Goal: Information Seeking & Learning: Check status

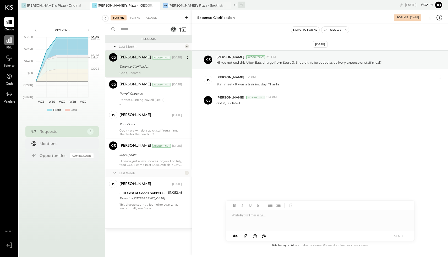
click at [7, 39] on icon at bounding box center [9, 40] width 7 height 7
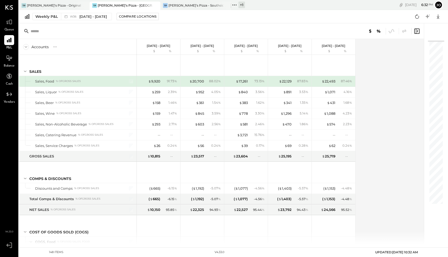
drag, startPoint x: 421, startPoint y: 252, endPoint x: 358, endPoint y: 251, distance: 63.4
click at [358, 251] on div "148 items v 4.33.0 UPDATED: 09/05/2025 10:32 AM" at bounding box center [233, 252] width 377 height 9
click at [384, 225] on div "Accounts S % GL Sep 1 - 7, 2025 $ % Aug 25 - 31, 2025 $ % Aug 18 - 24, 2025 $ %…" at bounding box center [222, 141] width 406 height 205
click at [380, 251] on span "UPDATED: 09/05/2025 10:32 AM" at bounding box center [396, 252] width 43 height 4
click at [359, 252] on div "148 items v 4.33.0 UPDATED: 09/05/2025 10:32 AM" at bounding box center [233, 252] width 377 height 9
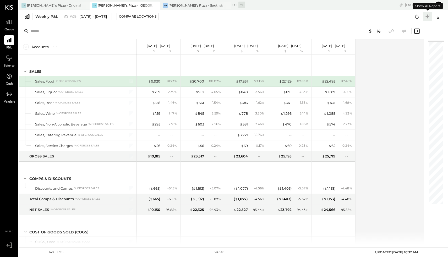
click at [429, 16] on icon at bounding box center [427, 16] width 7 height 7
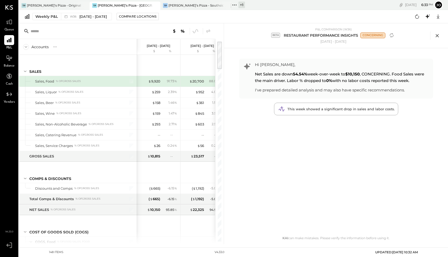
click at [437, 34] on icon at bounding box center [438, 36] width 8 height 8
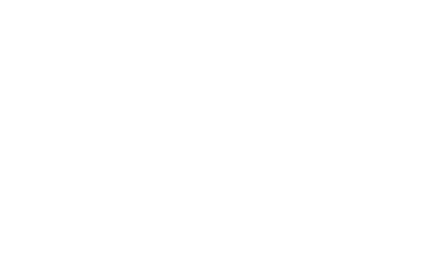
click at [285, 0] on html at bounding box center [224, 0] width 448 height 0
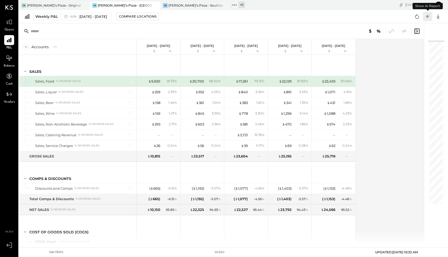
click at [428, 16] on icon at bounding box center [428, 16] width 4 height 4
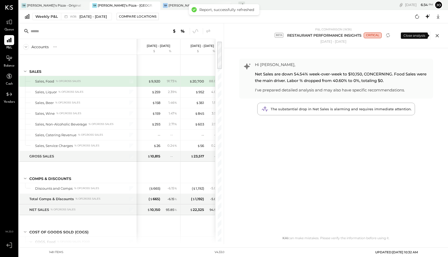
click at [436, 36] on icon at bounding box center [437, 35] width 3 height 3
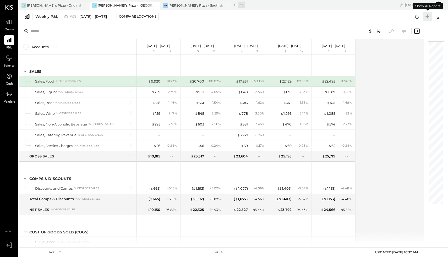
click at [428, 18] on icon at bounding box center [428, 16] width 4 height 4
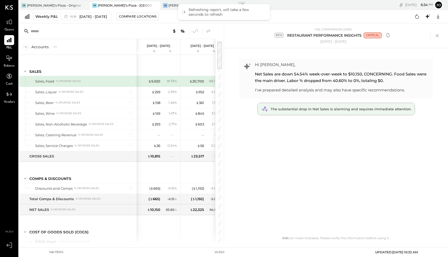
click at [342, 109] on span "The substantial drop in Net Sales is alarming and requires immediate attention." at bounding box center [341, 109] width 141 height 4
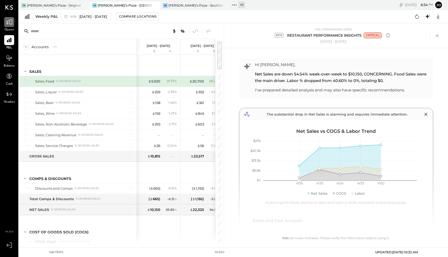
click at [5, 26] on div at bounding box center [9, 22] width 10 height 10
